Goal: Information Seeking & Learning: Learn about a topic

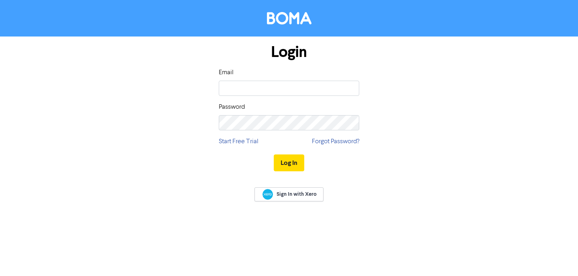
type input "[EMAIL_ADDRESS][DOMAIN_NAME]"
click at [283, 165] on button "Log In" at bounding box center [289, 163] width 31 height 17
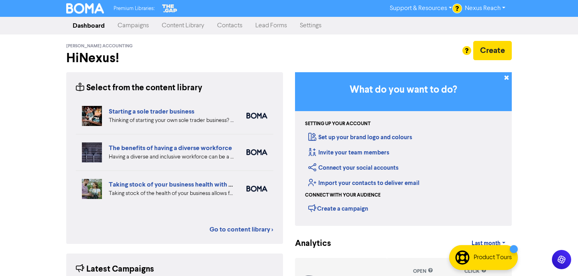
click at [177, 22] on link "Content Library" at bounding box center [182, 26] width 55 height 16
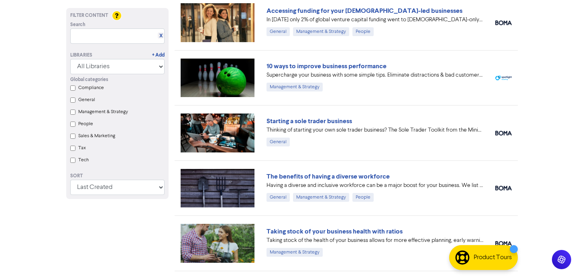
scroll to position [118, 0]
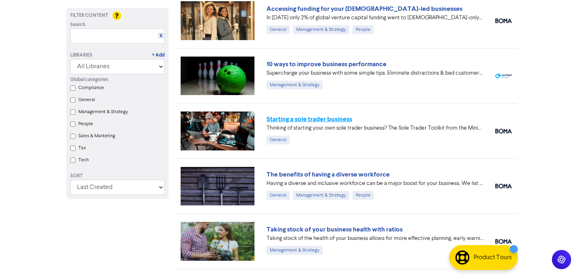
click at [325, 120] on link "Starting a sole trader business" at bounding box center [308, 119] width 85 height 8
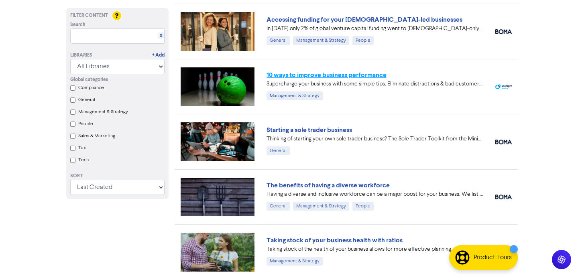
click at [345, 75] on link "10 ways to improve business performance" at bounding box center [326, 75] width 120 height 8
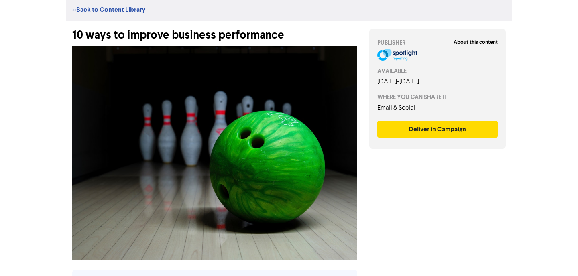
scroll to position [14, 0]
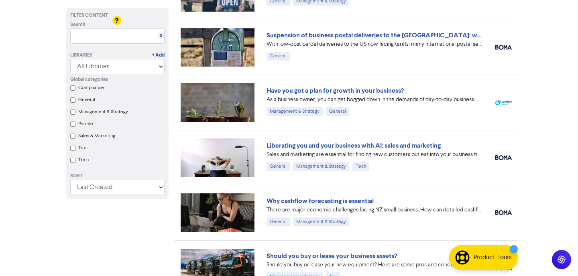
scroll to position [707, 0]
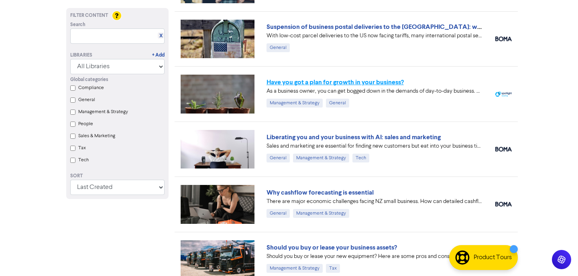
click at [319, 80] on link "Have you got a plan for growth in your business?" at bounding box center [334, 82] width 137 height 8
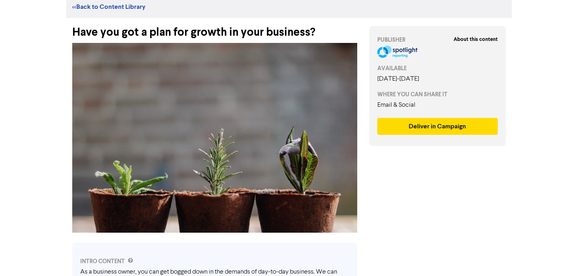
scroll to position [20, 0]
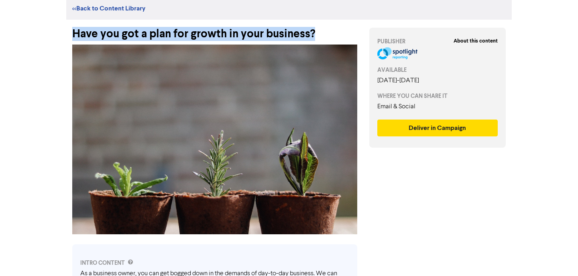
drag, startPoint x: 323, startPoint y: 31, endPoint x: 103, endPoint y: 20, distance: 220.2
click at [103, 20] on div "Have you got a plan for growth in your business?" at bounding box center [214, 30] width 285 height 21
copy div "Have you got a plan for growth in your business?"
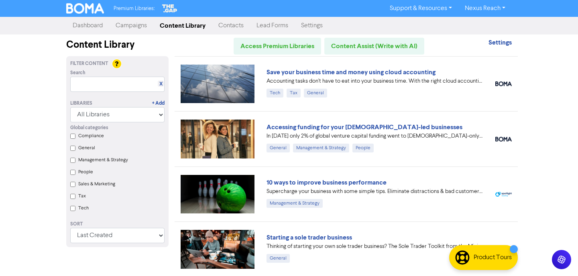
click at [81, 195] on label "Tax" at bounding box center [82, 196] width 8 height 7
click at [75, 195] on input "Tax" at bounding box center [72, 196] width 5 height 5
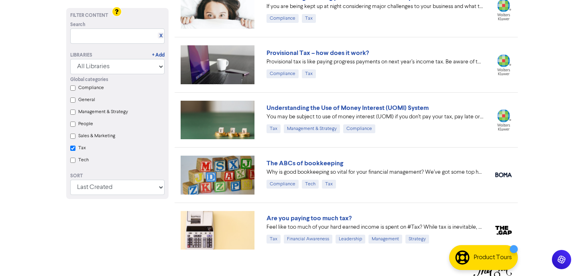
scroll to position [520, 0]
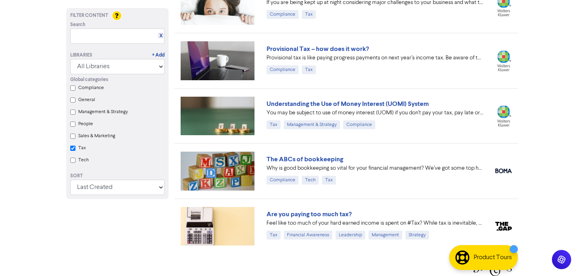
click at [72, 147] on input "Tax" at bounding box center [72, 148] width 5 height 5
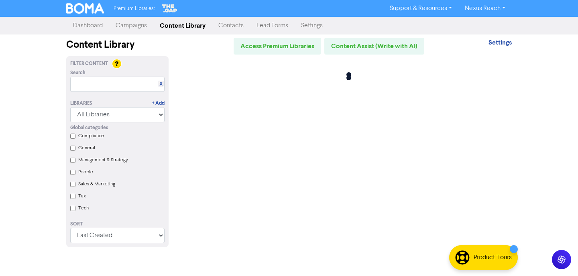
checkbox input "false"
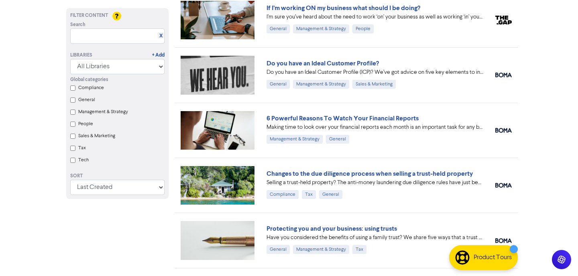
scroll to position [1664, 0]
click at [385, 114] on link "6 Powerful Reasons To Watch Your Financial Reports" at bounding box center [342, 118] width 152 height 8
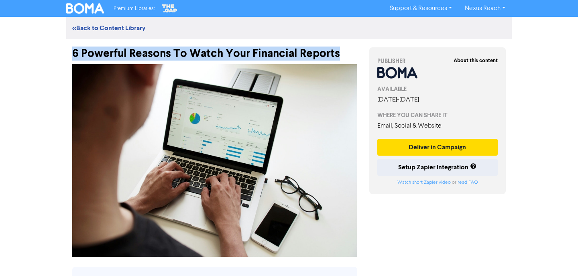
drag, startPoint x: 341, startPoint y: 56, endPoint x: 69, endPoint y: 55, distance: 271.3
click at [69, 55] on div "6 Powerful Reasons To Watch Your Financial Reports" at bounding box center [214, 49] width 297 height 21
copy div "6 Powerful Reasons To Watch Your Financial Reports"
